Goal: Navigation & Orientation: Find specific page/section

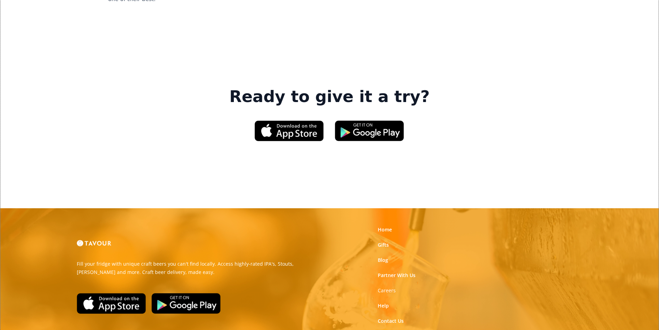
scroll to position [1048, 0]
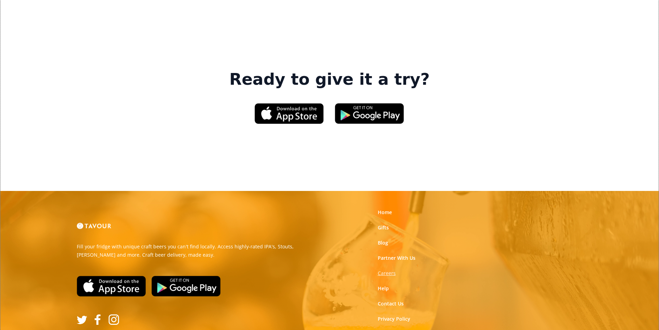
click at [387, 270] on strong "Careers" at bounding box center [387, 273] width 18 height 7
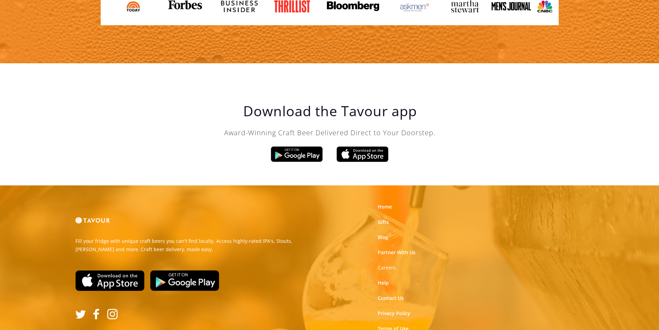
scroll to position [1174, 0]
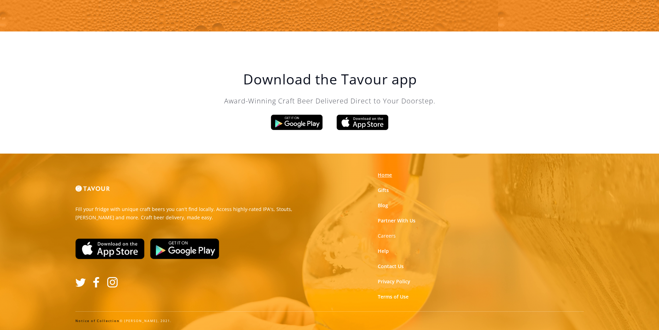
click at [386, 174] on link "Home" at bounding box center [385, 175] width 14 height 7
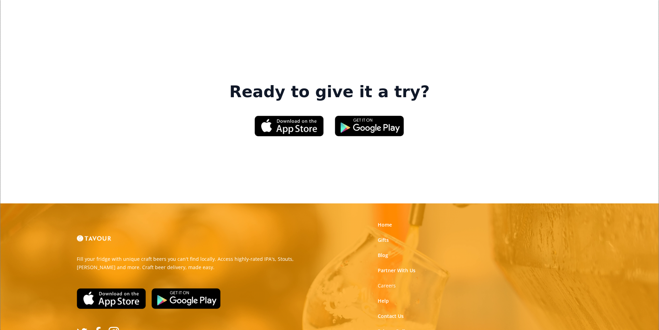
scroll to position [1048, 0]
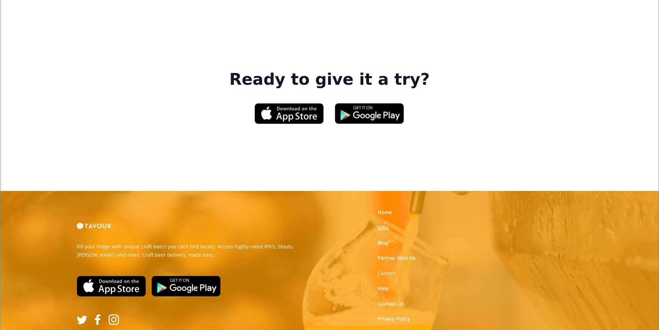
click at [387, 224] on link "Gifts" at bounding box center [383, 227] width 11 height 7
